Goal: Transaction & Acquisition: Purchase product/service

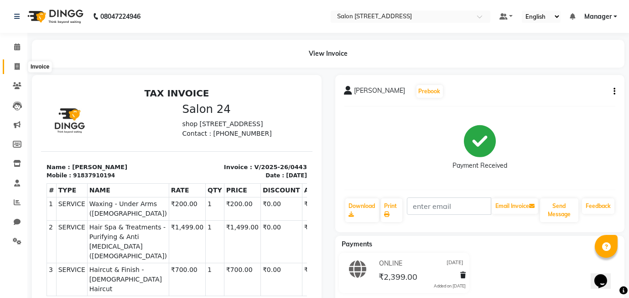
click at [18, 69] on icon at bounding box center [17, 66] width 5 height 7
select select "8448"
select select "service"
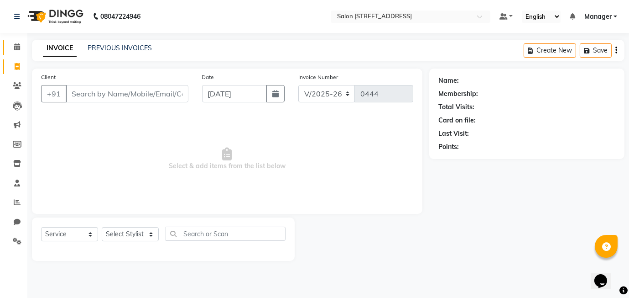
click at [14, 46] on icon at bounding box center [17, 46] width 6 height 7
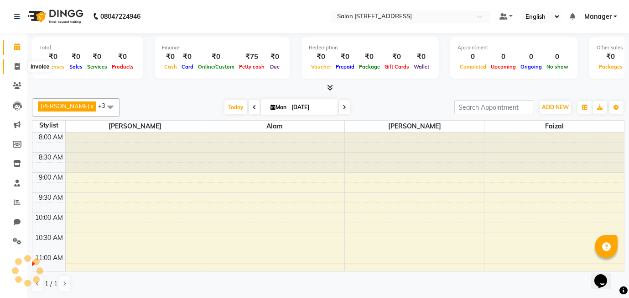
scroll to position [121, 0]
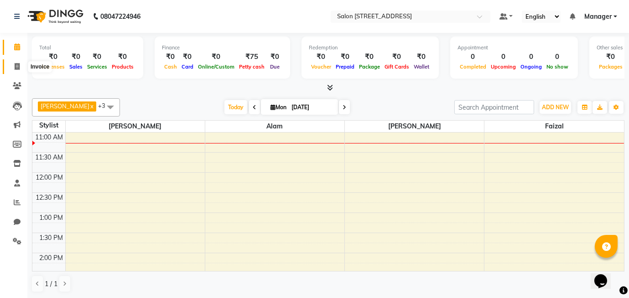
click at [16, 65] on icon at bounding box center [17, 66] width 5 height 7
select select "service"
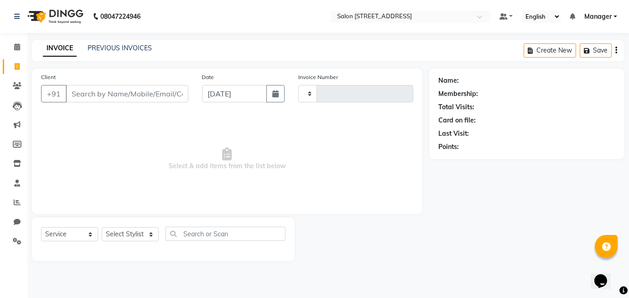
type input "0444"
select select "8448"
click at [106, 46] on link "PREVIOUS INVOICES" at bounding box center [120, 48] width 64 height 8
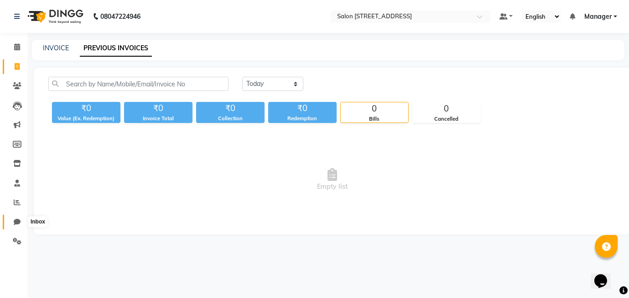
click at [17, 224] on icon at bounding box center [17, 221] width 7 height 7
select select "100"
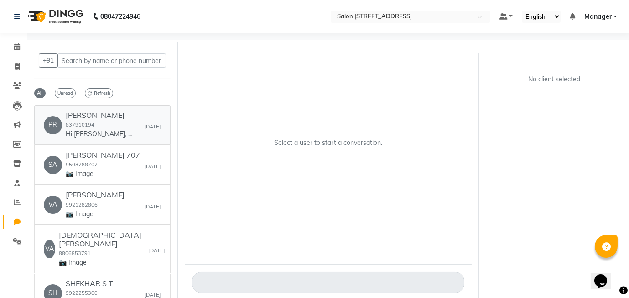
click at [105, 130] on p "Hi priynka, 👋 Your payment at Salon 24 is confirmed! 💰 Amount: 2399 🧾 Receipt L…" at bounding box center [100, 134] width 68 height 10
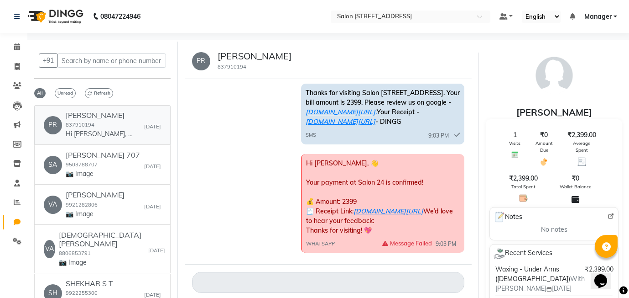
scroll to position [34, 0]
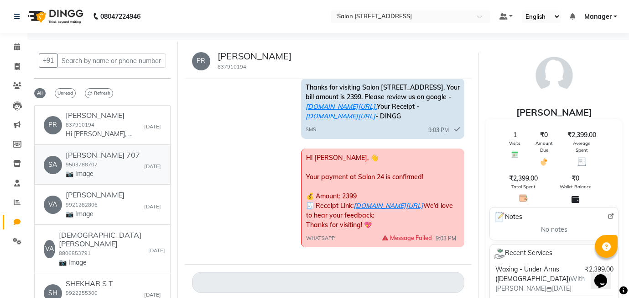
click at [92, 169] on p "📷 Image" at bounding box center [100, 174] width 68 height 10
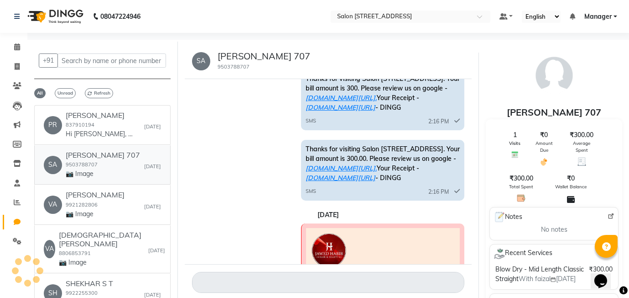
scroll to position [420, 0]
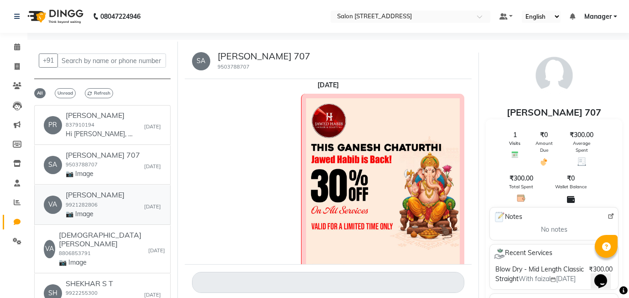
click at [70, 198] on h6 "VARAD" at bounding box center [95, 194] width 59 height 9
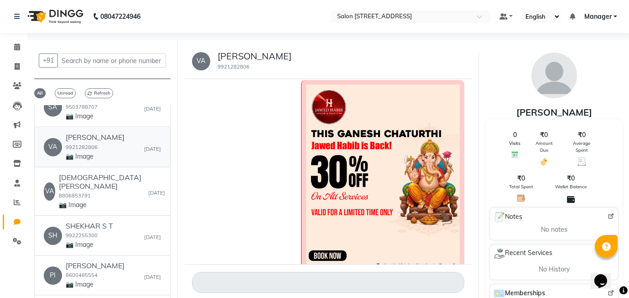
scroll to position [1211, 0]
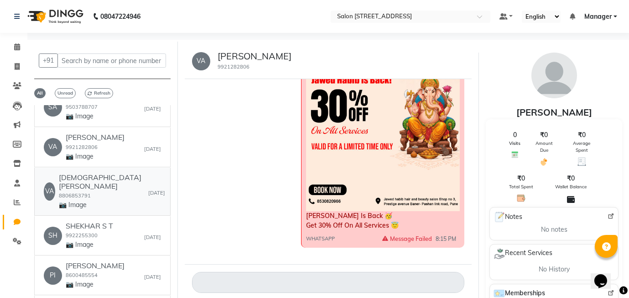
click at [120, 183] on div "VA Vaishavi patal 8806853791 📷 Image Yesterday" at bounding box center [102, 191] width 117 height 37
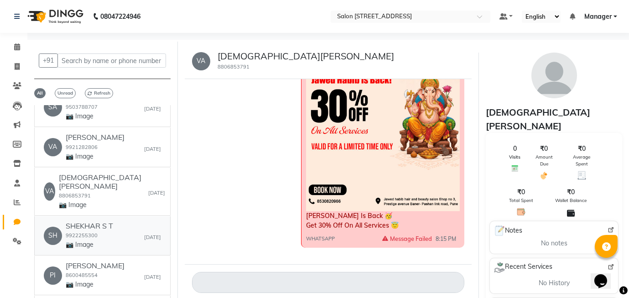
click at [113, 229] on div "SHEKHAR S T 9922255300 📷 Image" at bounding box center [89, 235] width 47 height 28
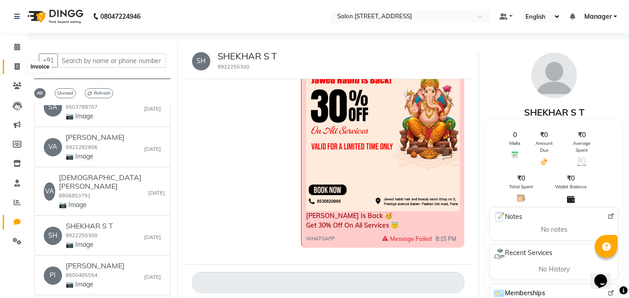
click at [13, 66] on span at bounding box center [17, 67] width 16 height 10
select select "service"
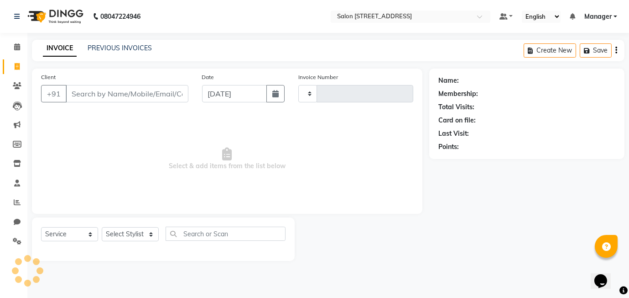
type input "0444"
select select "8448"
click at [133, 48] on link "PREVIOUS INVOICES" at bounding box center [120, 48] width 64 height 8
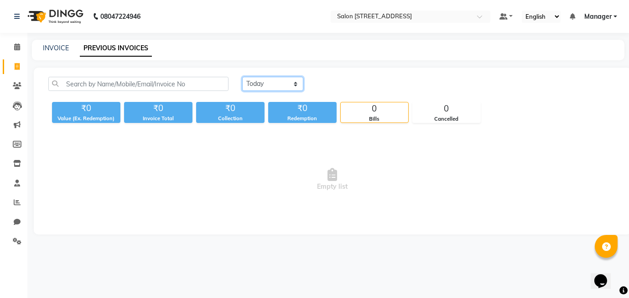
click at [276, 82] on select "Today Yesterday Custom Range" at bounding box center [272, 84] width 61 height 14
select select "yesterday"
click at [242, 77] on select "Today Yesterday Custom Range" at bounding box center [272, 84] width 61 height 14
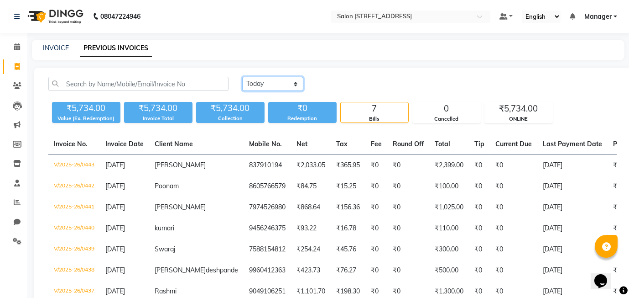
scroll to position [63, 0]
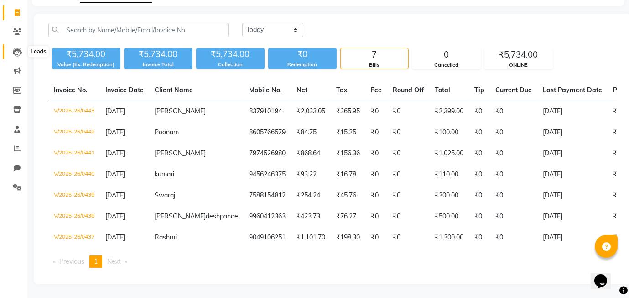
click at [19, 47] on icon at bounding box center [17, 51] width 9 height 9
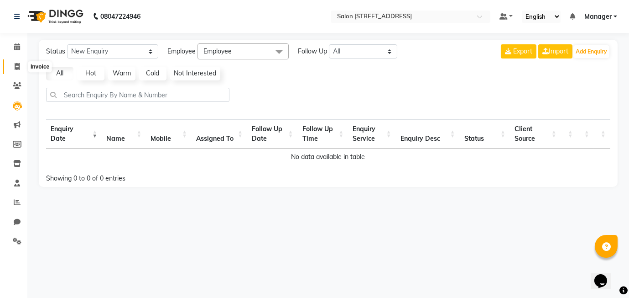
click at [18, 63] on icon at bounding box center [17, 66] width 5 height 7
select select "service"
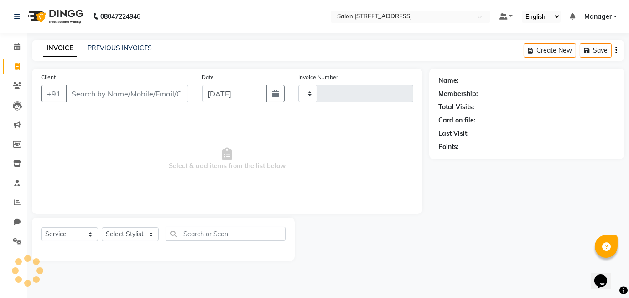
type input "0444"
select select "8448"
click at [20, 48] on span at bounding box center [17, 47] width 16 height 10
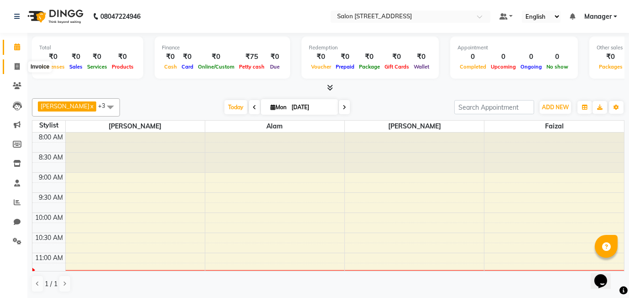
click at [16, 67] on icon at bounding box center [17, 66] width 5 height 7
select select "8448"
select select "service"
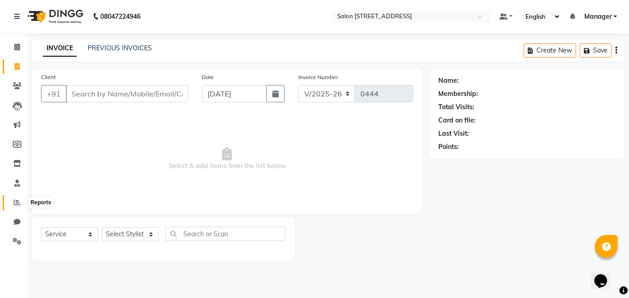
click at [15, 200] on icon at bounding box center [17, 202] width 7 height 7
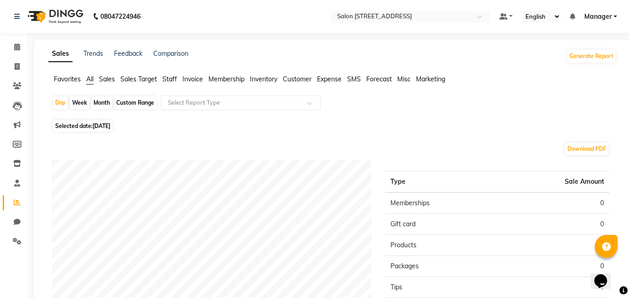
click at [96, 105] on div "Month" at bounding box center [101, 102] width 21 height 13
select select "9"
select select "2025"
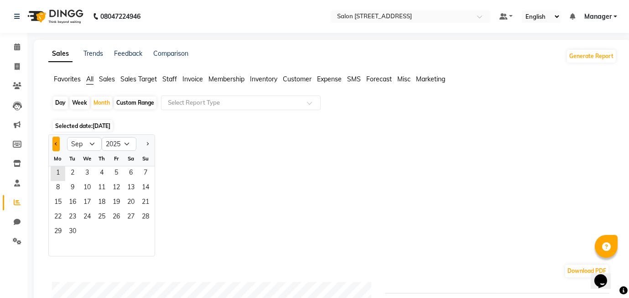
click at [59, 144] on button "Previous month" at bounding box center [55, 143] width 7 height 15
select select "8"
click at [125, 199] on span "16" at bounding box center [131, 202] width 15 height 15
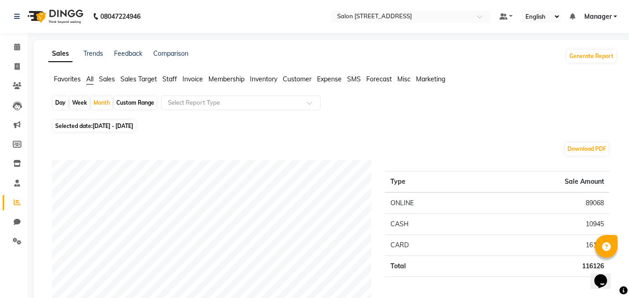
scroll to position [2, 0]
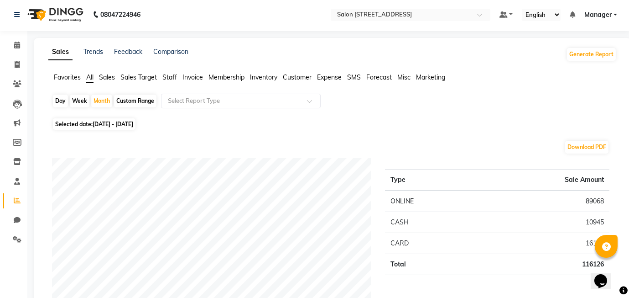
click at [88, 122] on span "Selected date: 01-08-2025 - 31-08-2025" at bounding box center [94, 123] width 83 height 11
select select "8"
select select "2025"
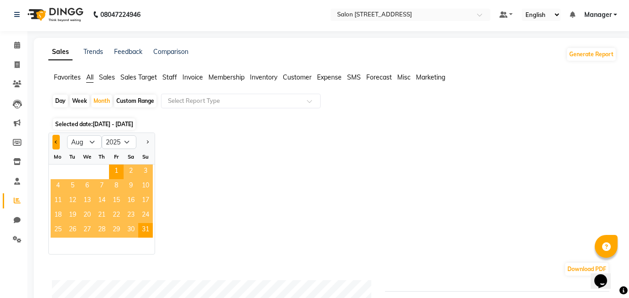
click at [57, 142] on button "Previous month" at bounding box center [55, 142] width 7 height 15
select select "7"
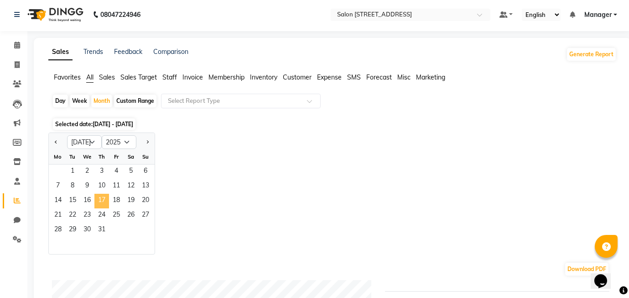
click at [99, 204] on span "17" at bounding box center [101, 201] width 15 height 15
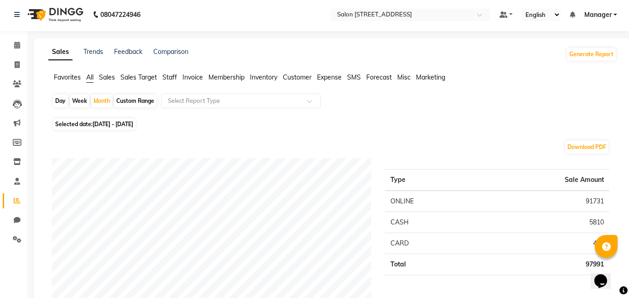
click at [110, 125] on span "01-07-2025 - 31-07-2025" at bounding box center [113, 124] width 41 height 7
select select "7"
select select "2025"
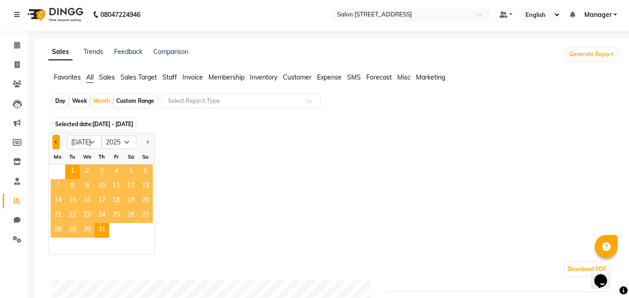
click at [55, 143] on button "Previous month" at bounding box center [55, 142] width 7 height 15
select select "6"
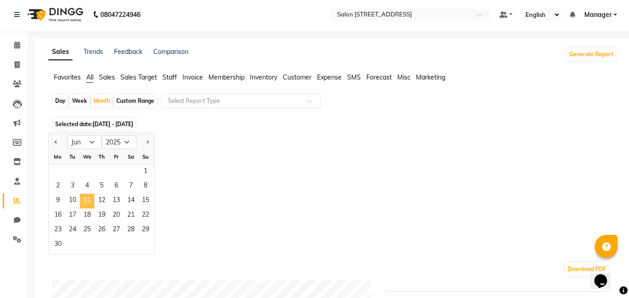
click at [94, 199] on span "11" at bounding box center [87, 201] width 15 height 15
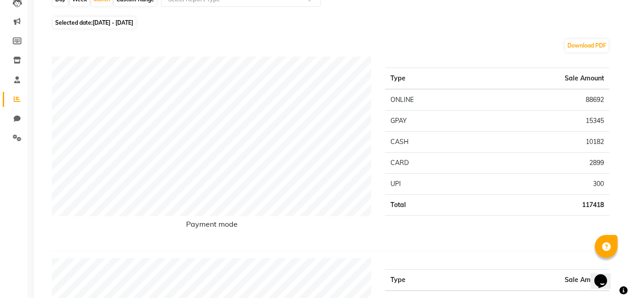
scroll to position [0, 0]
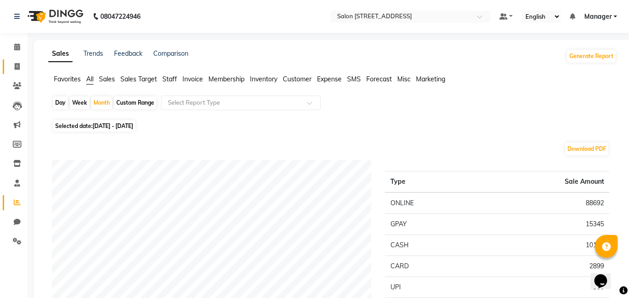
click at [15, 66] on icon at bounding box center [17, 66] width 5 height 7
select select "service"
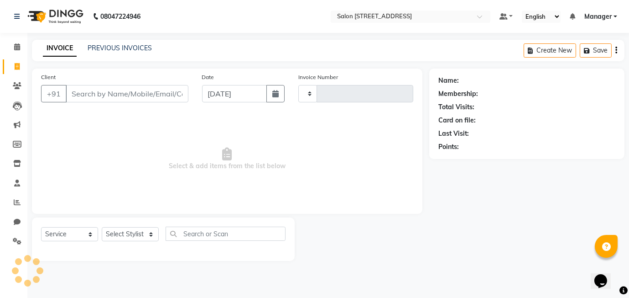
type input "0444"
select select "8448"
click at [101, 99] on input "Client" at bounding box center [127, 93] width 123 height 17
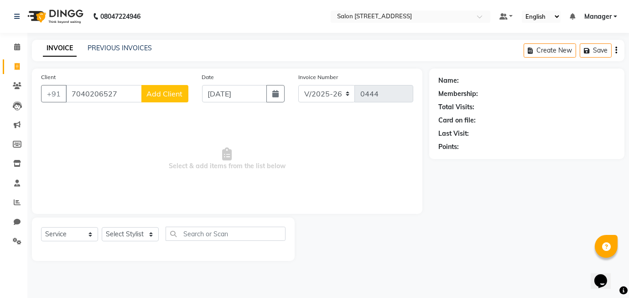
type input "7040206527"
click at [178, 93] on span "Add Client" at bounding box center [165, 93] width 36 height 9
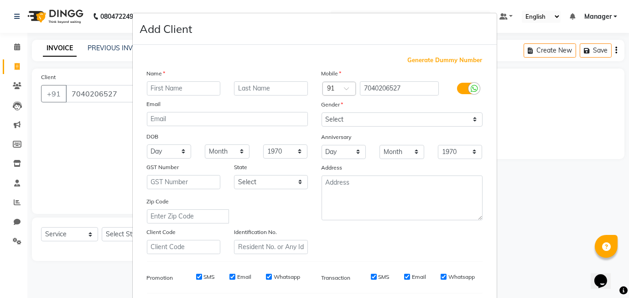
click at [176, 89] on input "text" at bounding box center [184, 88] width 74 height 14
type input "jayashree"
click at [265, 91] on input "text" at bounding box center [271, 88] width 74 height 14
type input "527"
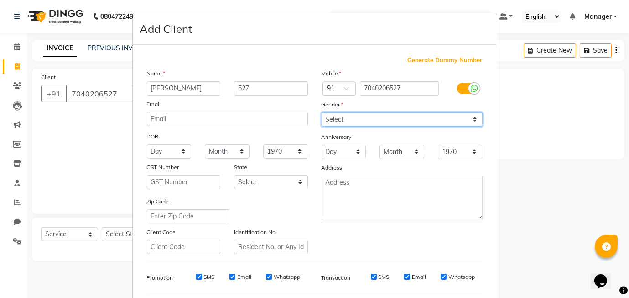
click at [353, 119] on select "Select Male Female Other Prefer Not To Say" at bounding box center [402, 119] width 161 height 14
select select "female"
click at [322, 112] on select "Select Male Female Other Prefer Not To Say" at bounding box center [402, 119] width 161 height 14
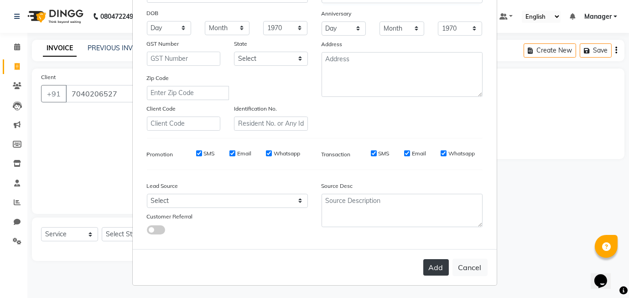
click at [441, 270] on button "Add" at bounding box center [437, 267] width 26 height 16
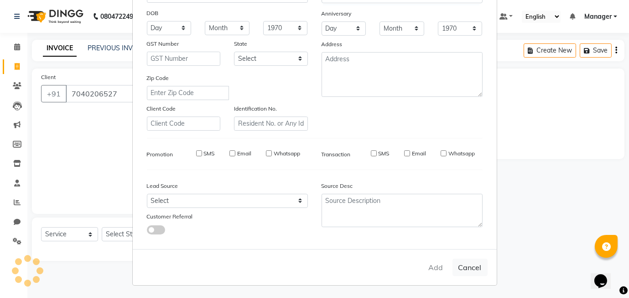
select select
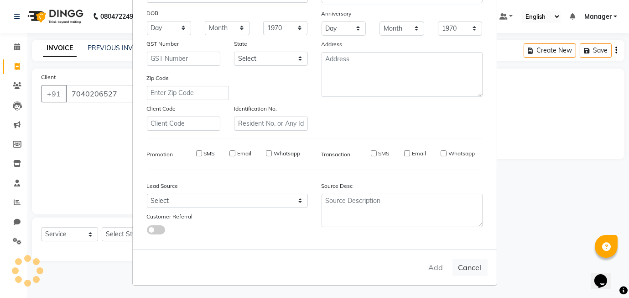
select select
checkbox input "false"
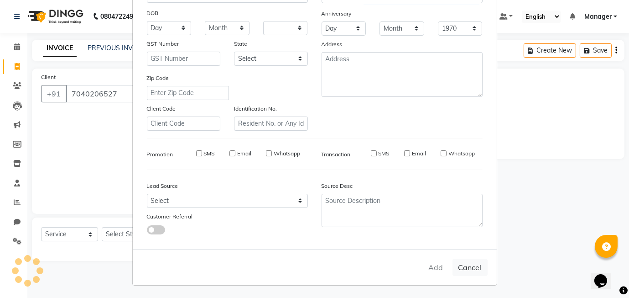
checkbox input "false"
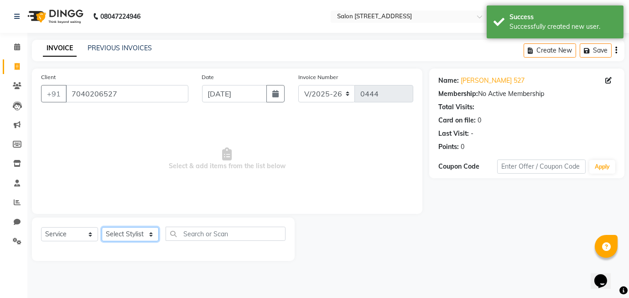
click at [130, 231] on select "Select Stylist Alam faizal harshada Manager Rashmi Shivani" at bounding box center [130, 234] width 57 height 14
select select "82016"
click at [102, 227] on select "Select Stylist Alam faizal harshada Manager Rashmi Shivani" at bounding box center [130, 234] width 57 height 14
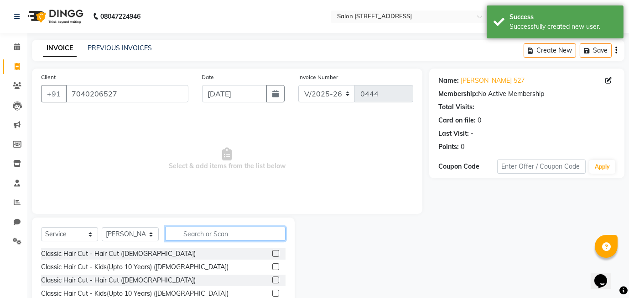
click at [195, 235] on input "text" at bounding box center [226, 233] width 120 height 14
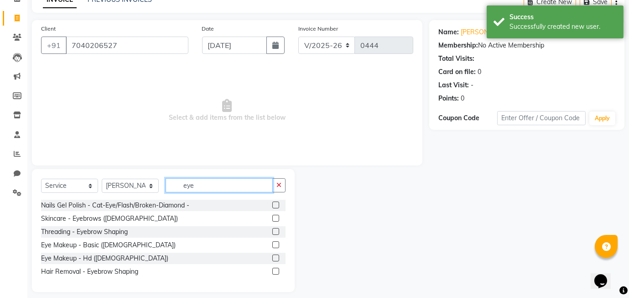
scroll to position [56, 0]
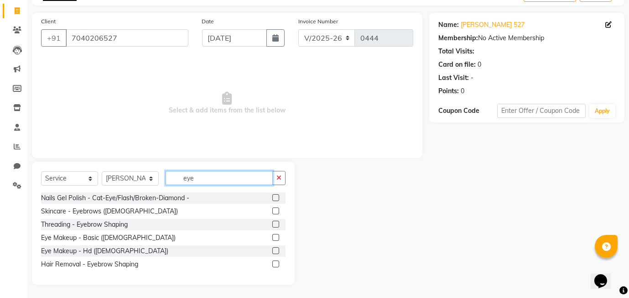
type input "eye"
click at [276, 225] on label at bounding box center [276, 223] width 7 height 7
click at [276, 225] on input "checkbox" at bounding box center [276, 224] width 6 height 6
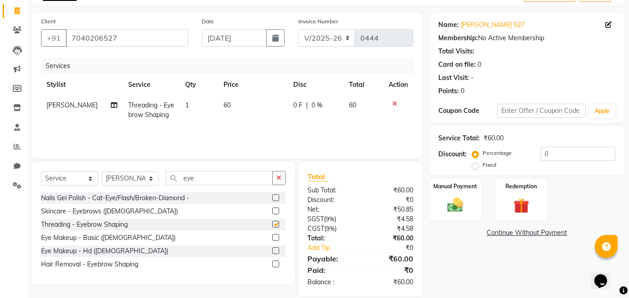
checkbox input "false"
click at [218, 172] on input "eye" at bounding box center [219, 178] width 107 height 14
type input "e"
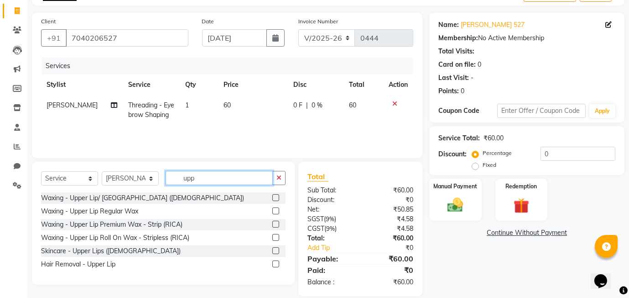
type input "upp"
click at [277, 252] on label at bounding box center [276, 250] width 7 height 7
click at [277, 252] on input "checkbox" at bounding box center [276, 251] width 6 height 6
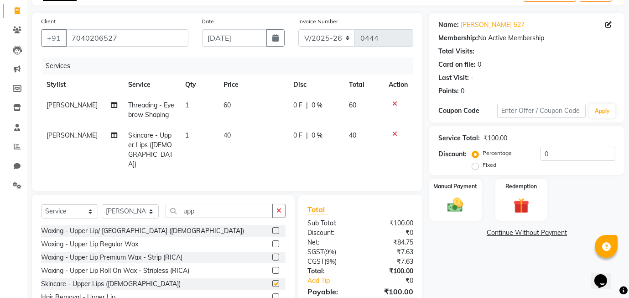
checkbox input "false"
click at [210, 204] on input "upp" at bounding box center [219, 211] width 107 height 14
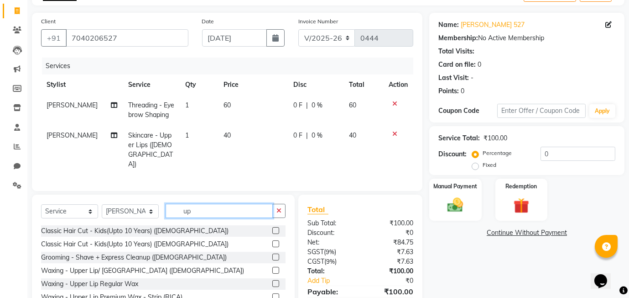
type input "u"
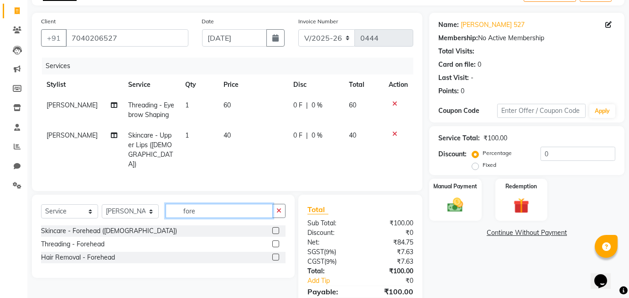
type input "fore"
click at [276, 240] on label at bounding box center [276, 243] width 7 height 7
click at [276, 241] on input "checkbox" at bounding box center [276, 244] width 6 height 6
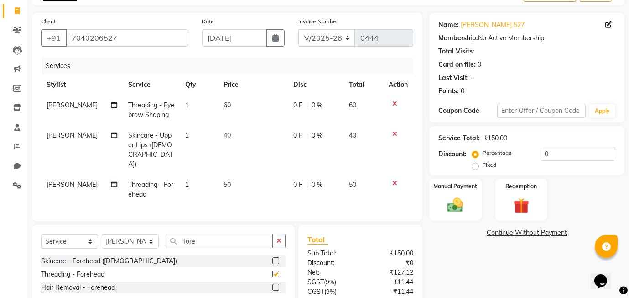
checkbox input "false"
click at [276, 234] on button "button" at bounding box center [279, 241] width 13 height 14
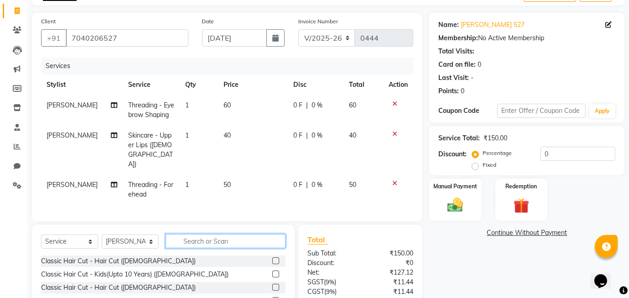
scroll to position [111, 0]
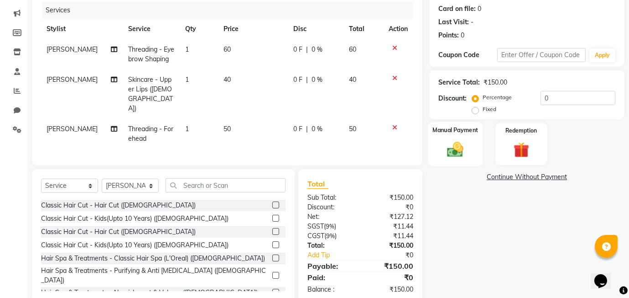
click at [473, 144] on div "Manual Payment" at bounding box center [456, 144] width 54 height 44
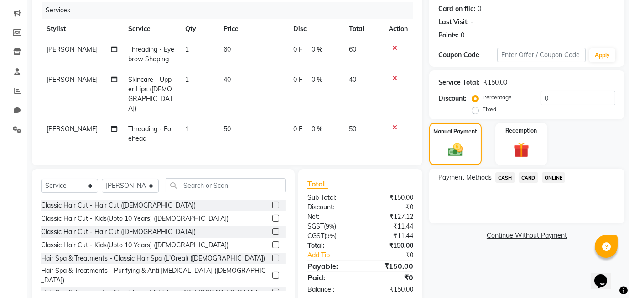
click at [559, 177] on span "ONLINE" at bounding box center [554, 177] width 24 height 10
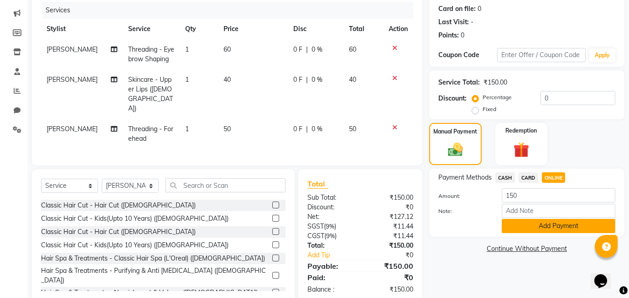
click at [531, 228] on button "Add Payment" at bounding box center [559, 226] width 114 height 14
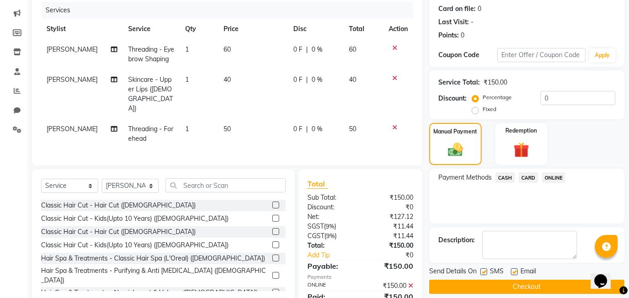
scroll to position [130, 0]
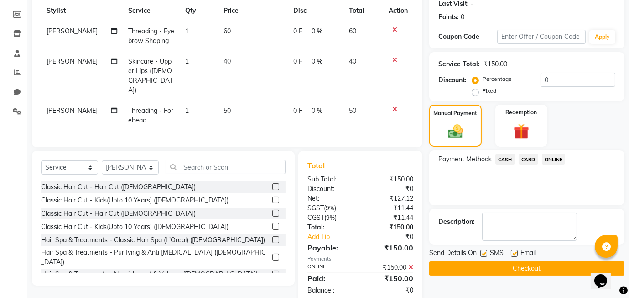
click at [488, 270] on button "Checkout" at bounding box center [527, 268] width 195 height 14
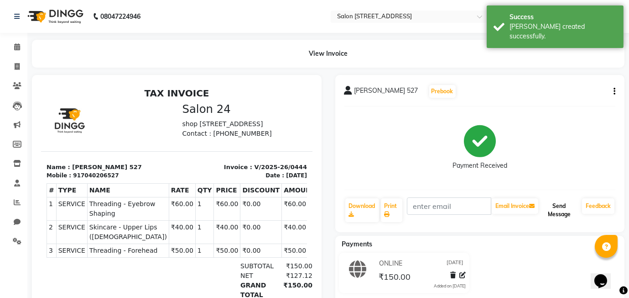
click at [562, 204] on button "Send Message" at bounding box center [559, 210] width 38 height 24
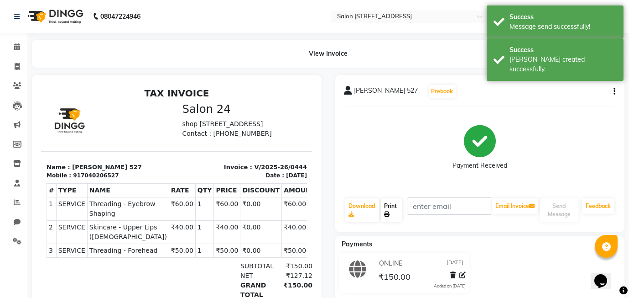
click at [393, 212] on link "Print" at bounding box center [392, 210] width 22 height 24
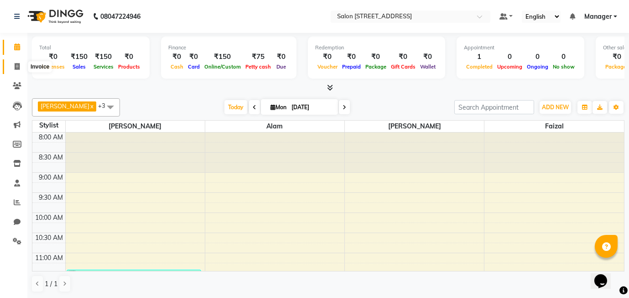
click at [16, 64] on icon at bounding box center [17, 66] width 5 height 7
select select "8448"
select select "service"
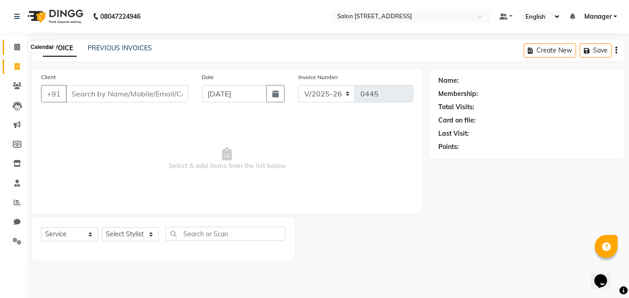
click at [16, 50] on icon at bounding box center [17, 46] width 6 height 7
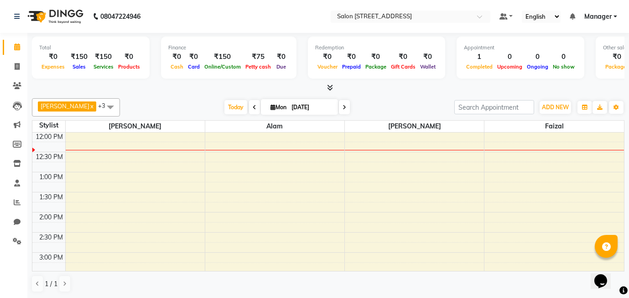
click at [223, 63] on span "Online/Custom" at bounding box center [222, 66] width 41 height 6
click at [14, 218] on icon at bounding box center [17, 221] width 7 height 7
select select "100"
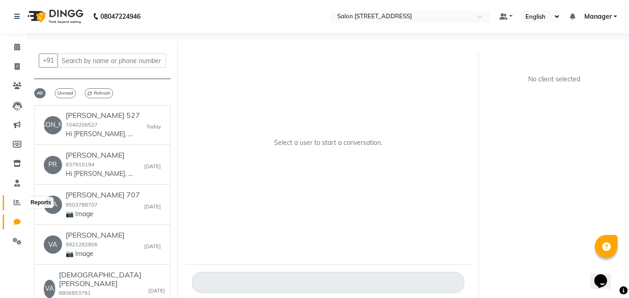
click at [17, 200] on icon at bounding box center [17, 202] width 7 height 7
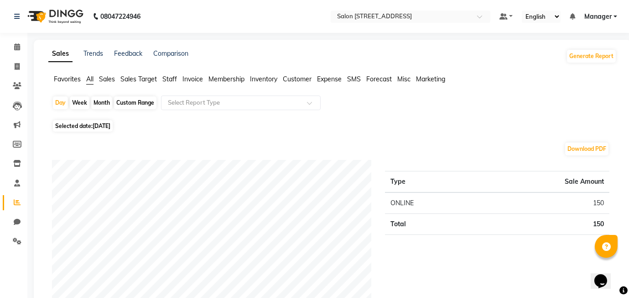
click at [106, 105] on div "Month" at bounding box center [101, 102] width 21 height 13
select select "9"
select select "2025"
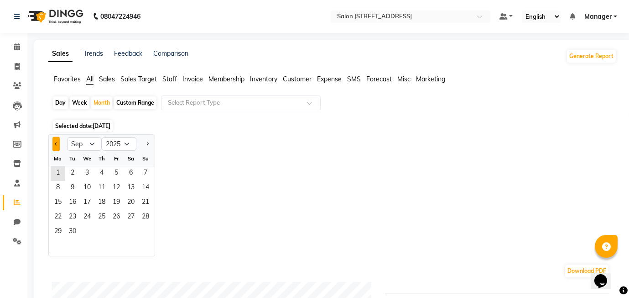
click at [55, 144] on button "Previous month" at bounding box center [55, 143] width 7 height 15
select select "7"
click at [76, 171] on span "1" at bounding box center [72, 173] width 15 height 15
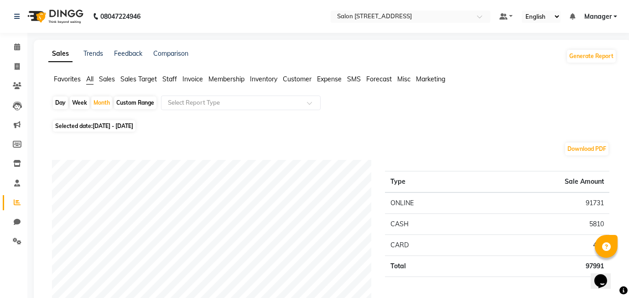
click at [133, 128] on span "01-07-2025 - 31-07-2025" at bounding box center [113, 125] width 41 height 7
select select "7"
select select "2025"
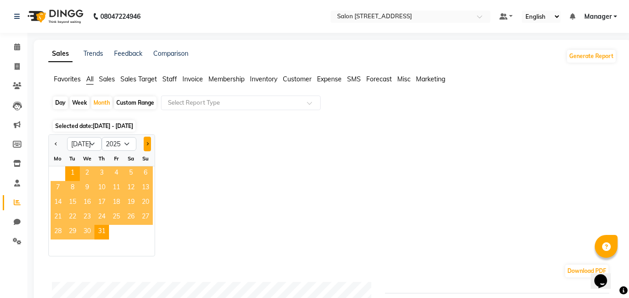
click at [147, 141] on span "Next month" at bounding box center [147, 142] width 3 height 3
select select "8"
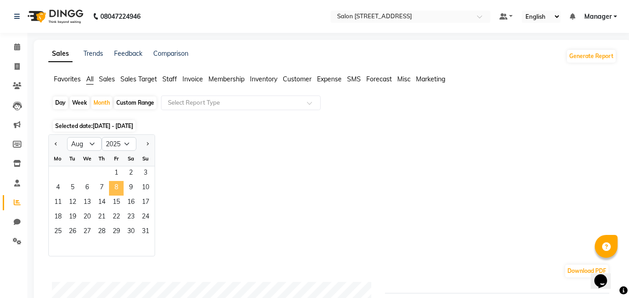
click at [119, 186] on span "8" at bounding box center [116, 188] width 15 height 15
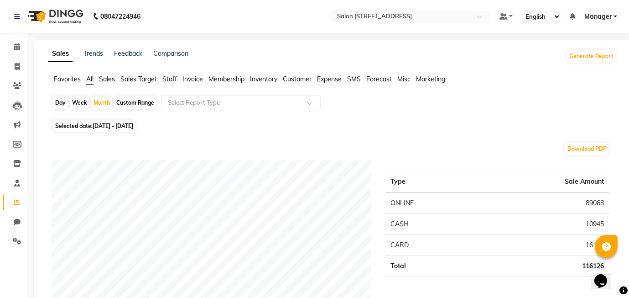
click at [84, 125] on span "Selected date: 01-08-2025 - 31-08-2025" at bounding box center [94, 125] width 83 height 11
select select "8"
select select "2025"
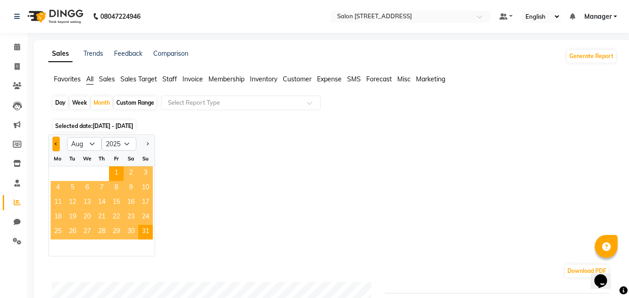
click at [56, 144] on span "Previous month" at bounding box center [56, 142] width 3 height 3
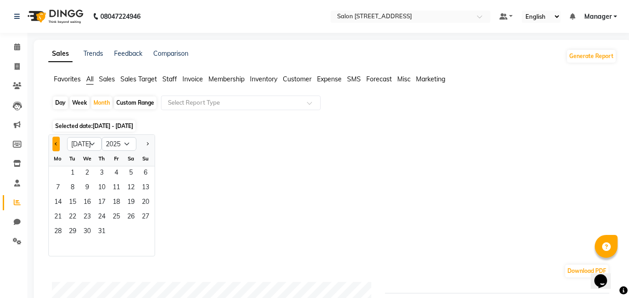
click at [56, 144] on span "Previous month" at bounding box center [56, 142] width 3 height 3
select select "6"
click at [66, 186] on span "3" at bounding box center [72, 188] width 15 height 15
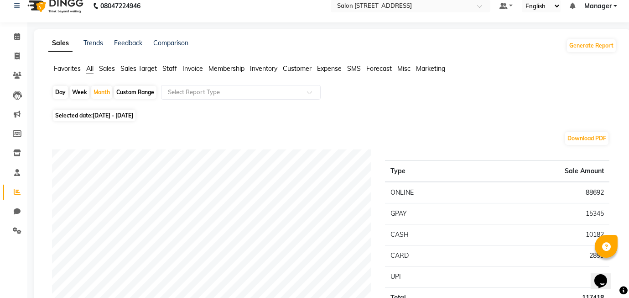
scroll to position [9, 0]
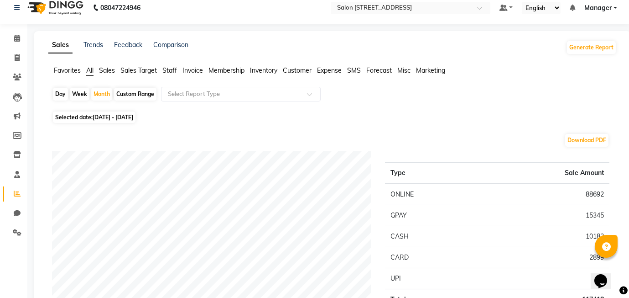
click at [133, 120] on span "01-06-2025 - 30-06-2025" at bounding box center [113, 117] width 41 height 7
select select "6"
select select "2025"
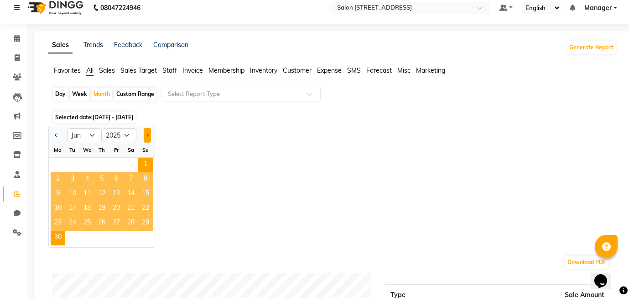
click at [145, 134] on button "Next month" at bounding box center [147, 135] width 7 height 15
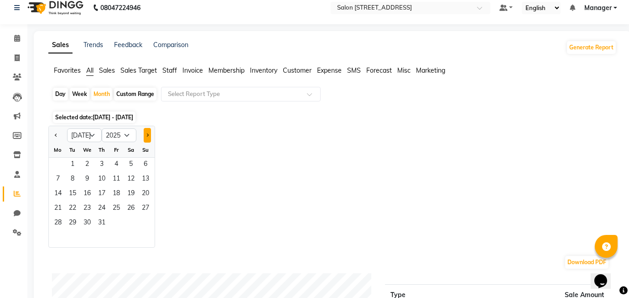
click at [145, 134] on button "Next month" at bounding box center [147, 135] width 7 height 15
select select "8"
click at [127, 159] on span "2" at bounding box center [131, 164] width 15 height 15
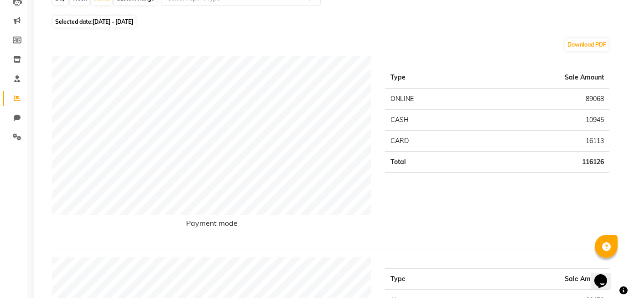
scroll to position [105, 0]
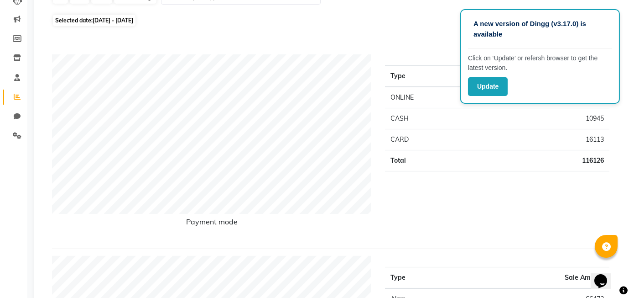
click at [382, 37] on div "Download PDF" at bounding box center [331, 43] width 558 height 15
click at [477, 84] on button "Update" at bounding box center [488, 86] width 40 height 19
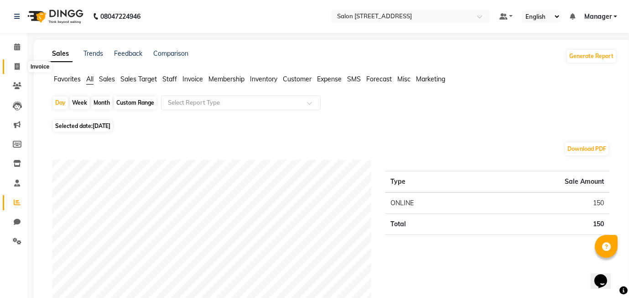
click at [15, 64] on icon at bounding box center [17, 66] width 5 height 7
select select "8448"
select select "service"
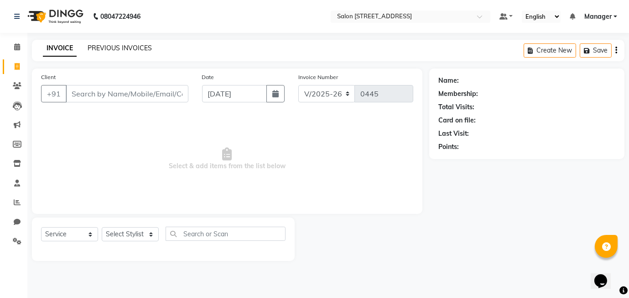
click at [137, 47] on link "PREVIOUS INVOICES" at bounding box center [120, 48] width 64 height 8
